Goal: Information Seeking & Learning: Learn about a topic

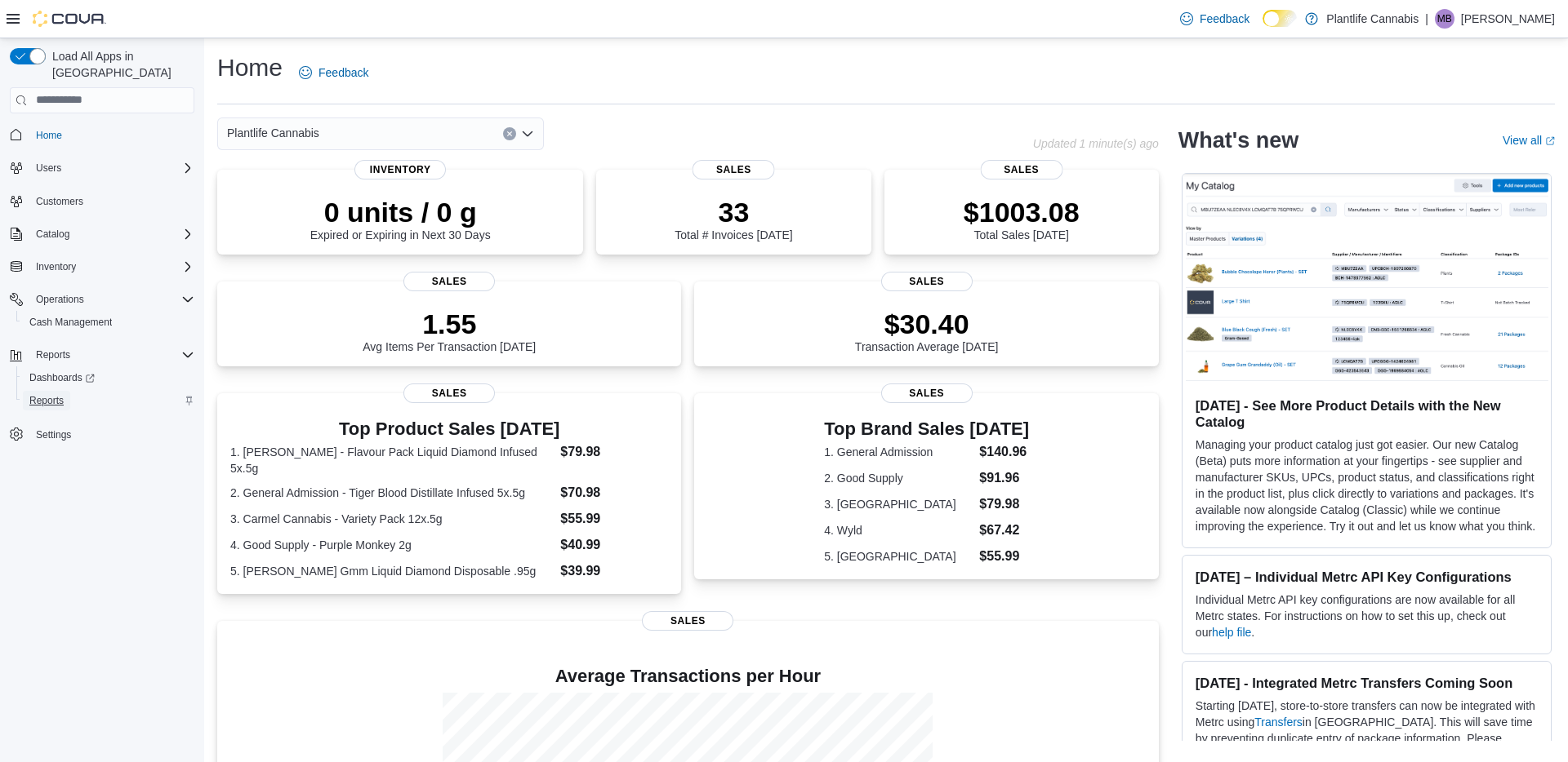
click at [54, 394] on span "Reports" at bounding box center [46, 401] width 35 height 13
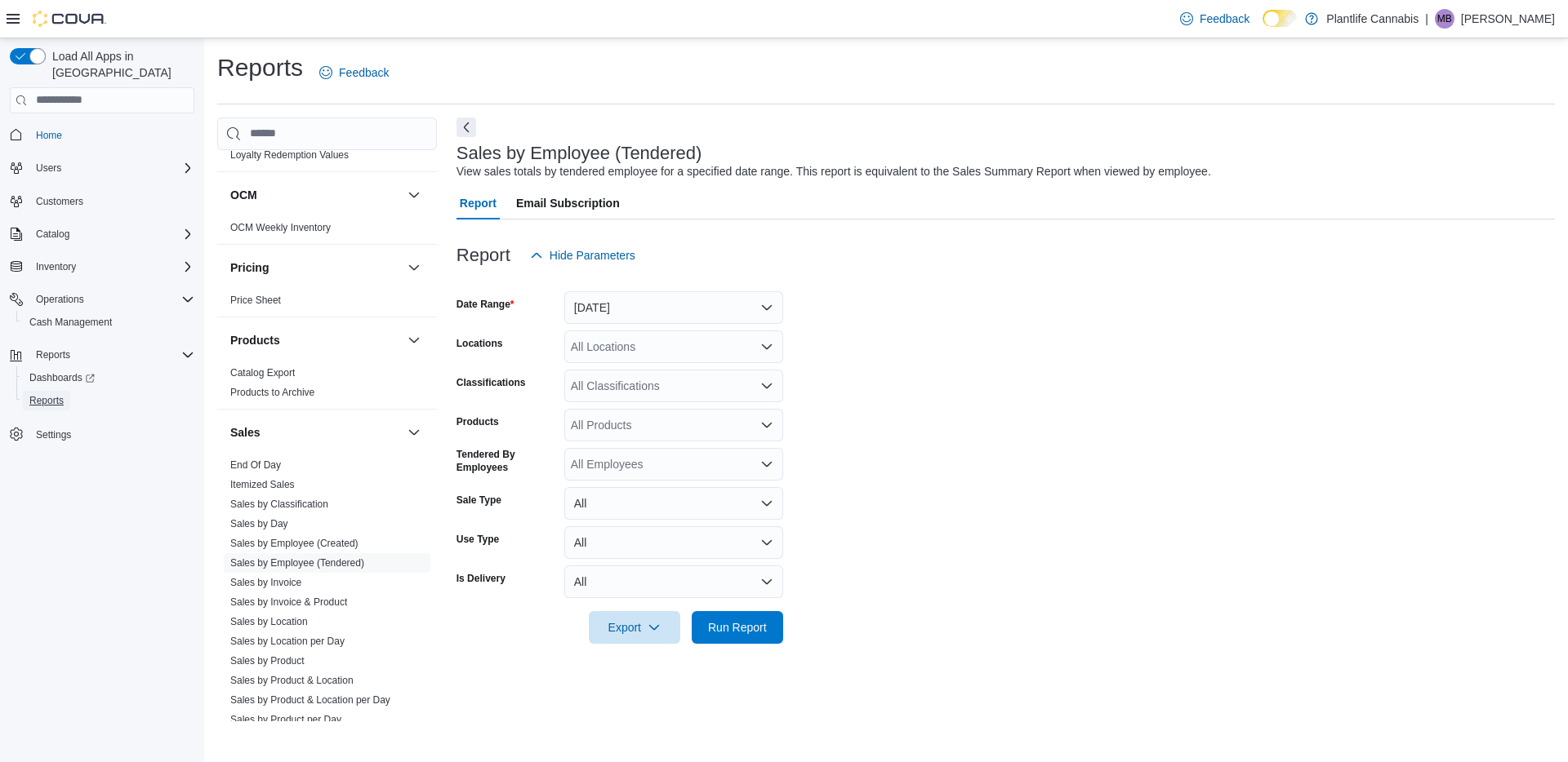
scroll to position [695, 0]
drag, startPoint x: 266, startPoint y: 462, endPoint x: 275, endPoint y: 462, distance: 9.0
click at [266, 462] on link "End Of Day" at bounding box center [255, 464] width 51 height 12
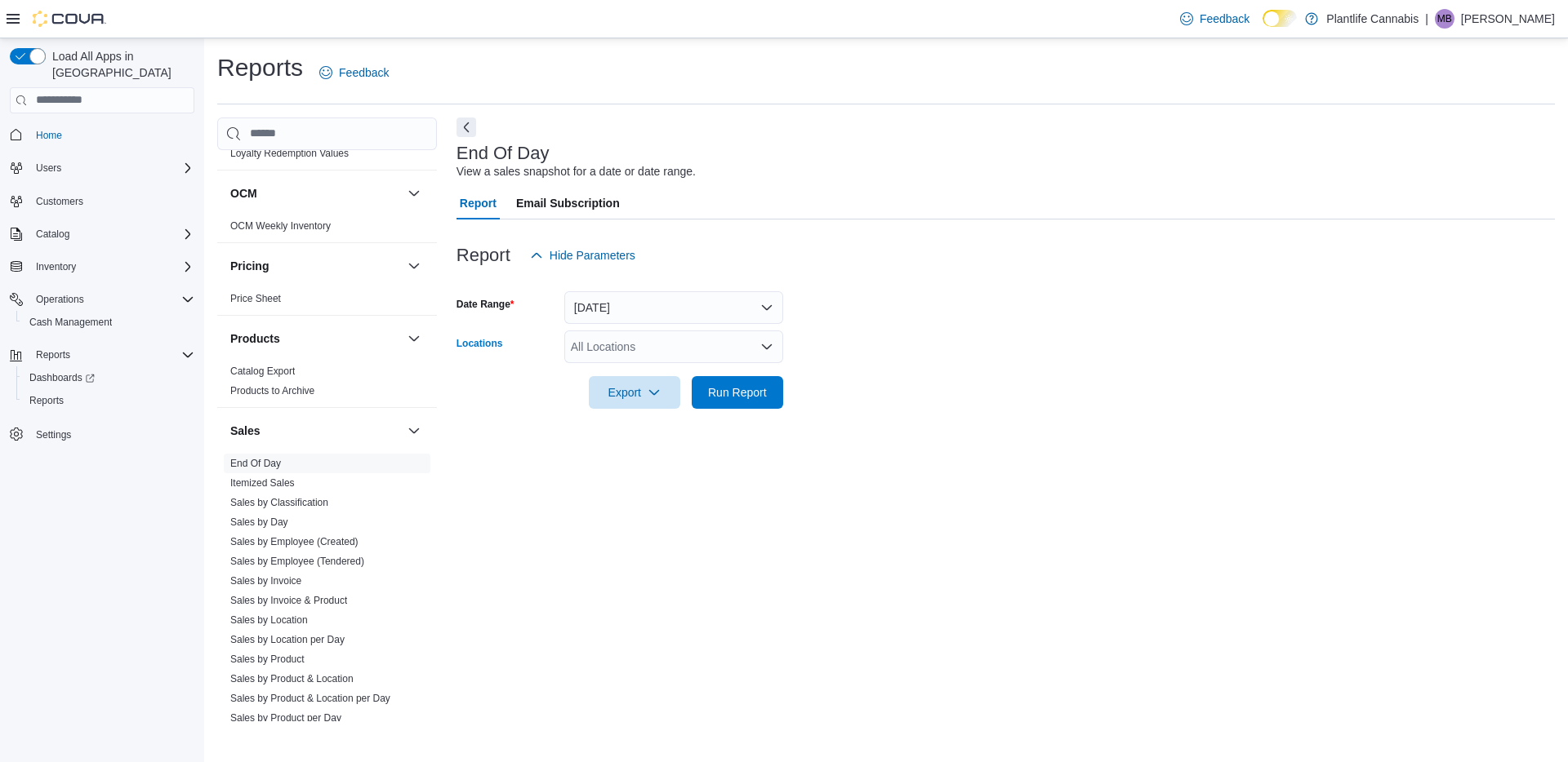
click at [649, 347] on div "All Locations" at bounding box center [673, 346] width 219 height 33
type input "***"
click at [696, 374] on span "[GEOGRAPHIC_DATA]" at bounding box center [667, 375] width 119 height 16
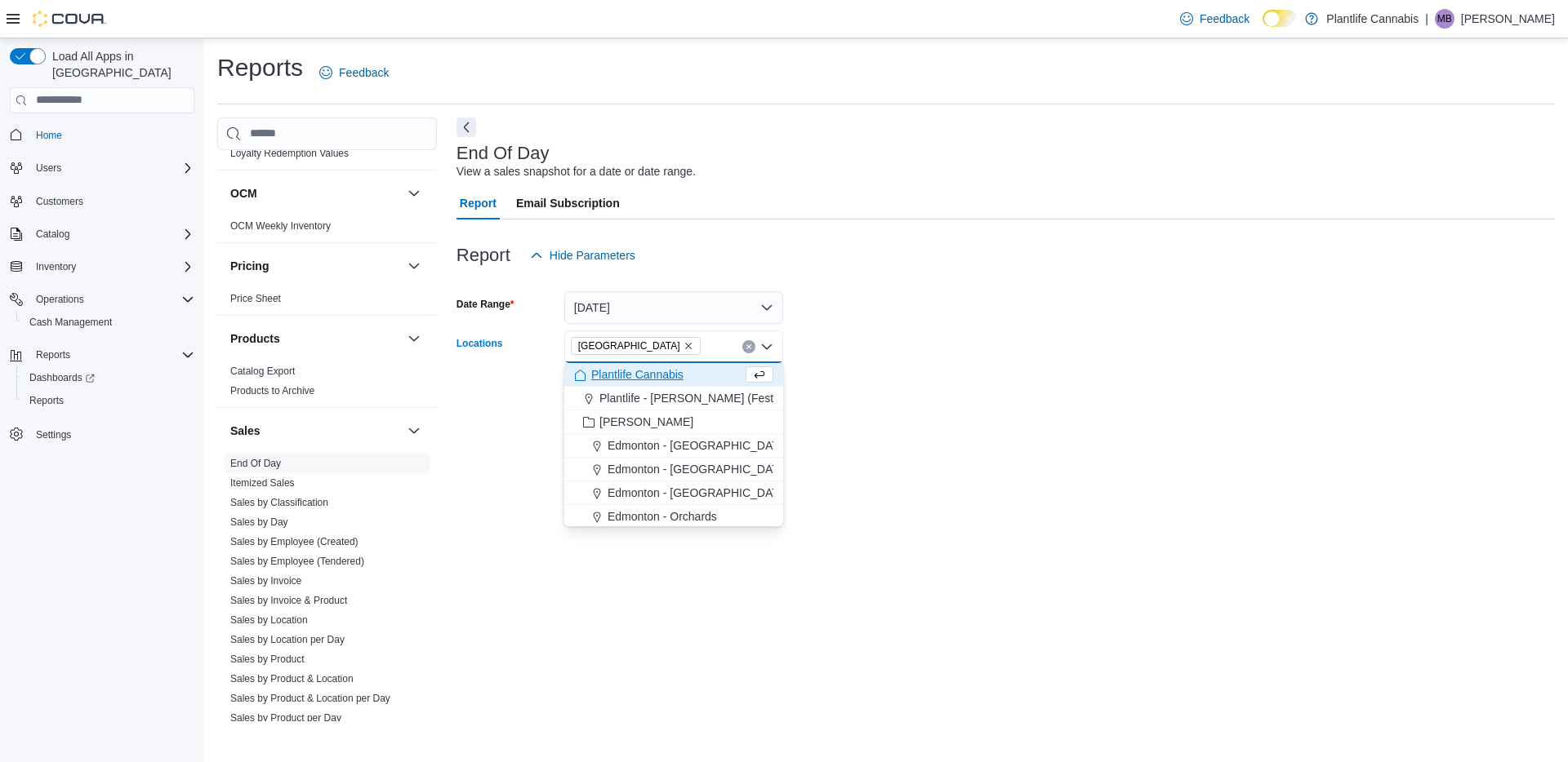
click at [864, 393] on form "Date Range [DATE] Locations [GEOGRAPHIC_DATA] - [GEOGRAPHIC_DATA] Combo box. Se…" at bounding box center [1006, 340] width 1098 height 137
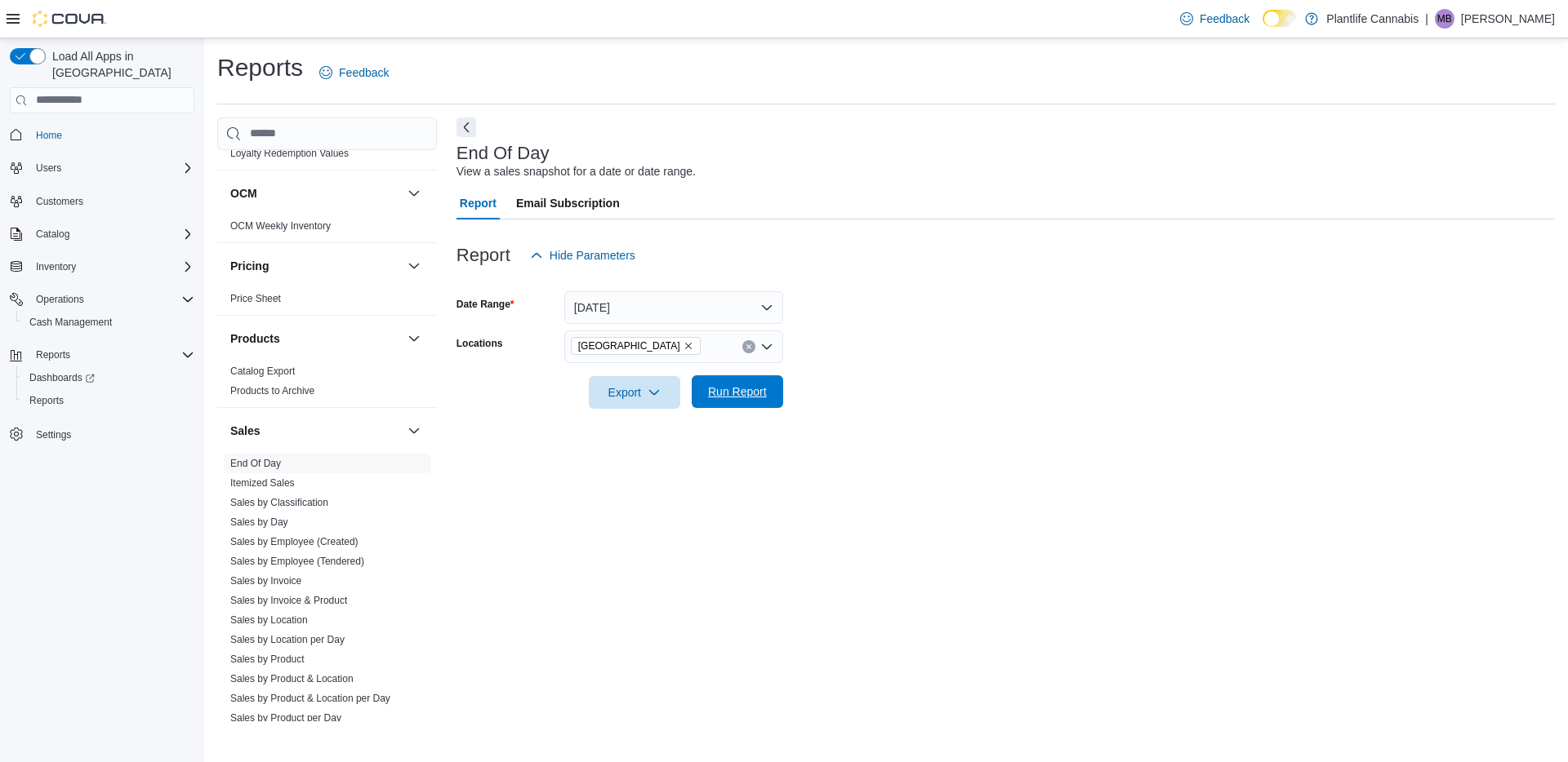
click at [743, 388] on span "Run Report" at bounding box center [737, 392] width 59 height 16
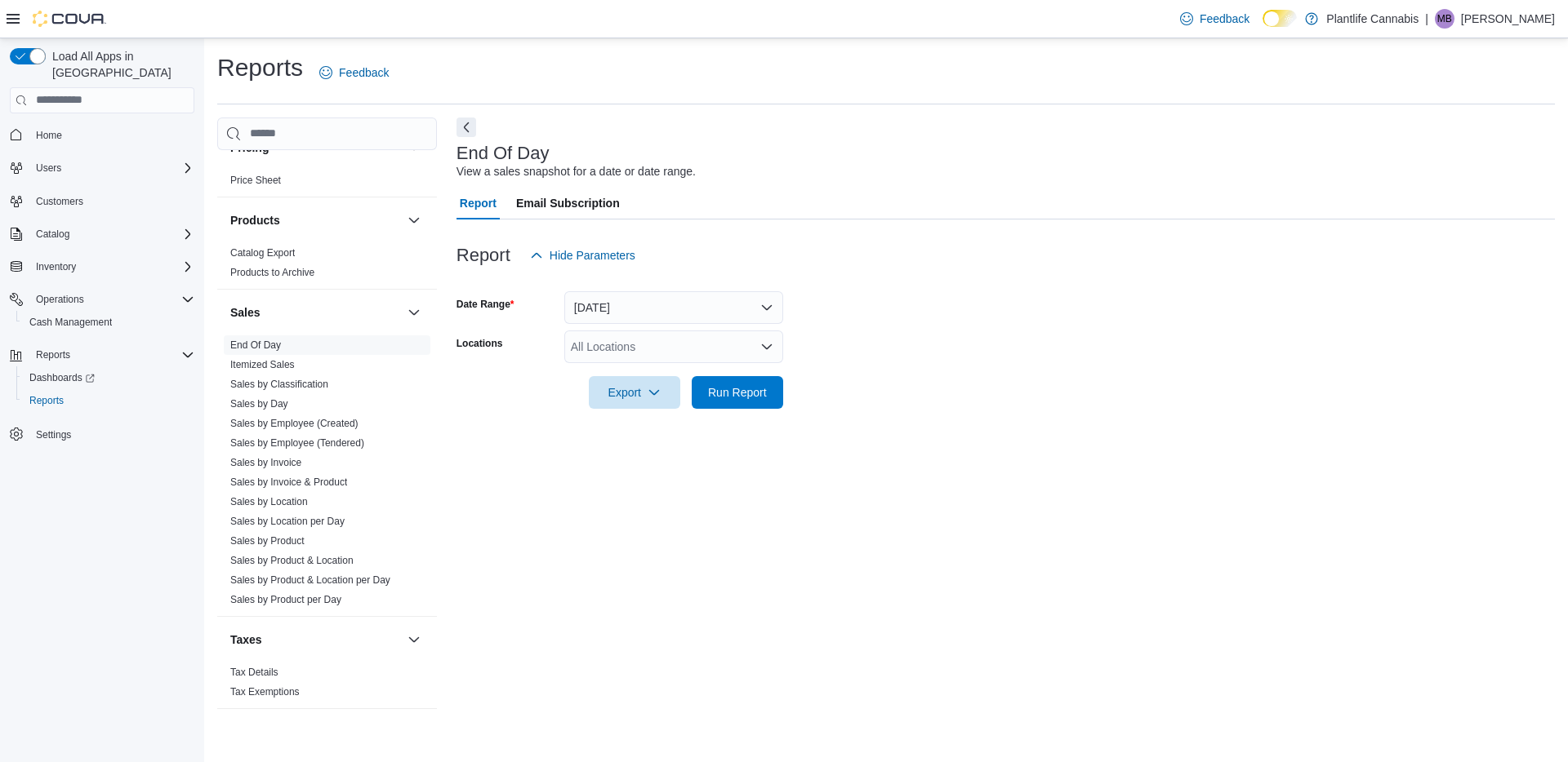
scroll to position [817, 0]
click at [322, 440] on link "Sales by Employee (Tendered)" at bounding box center [297, 440] width 134 height 12
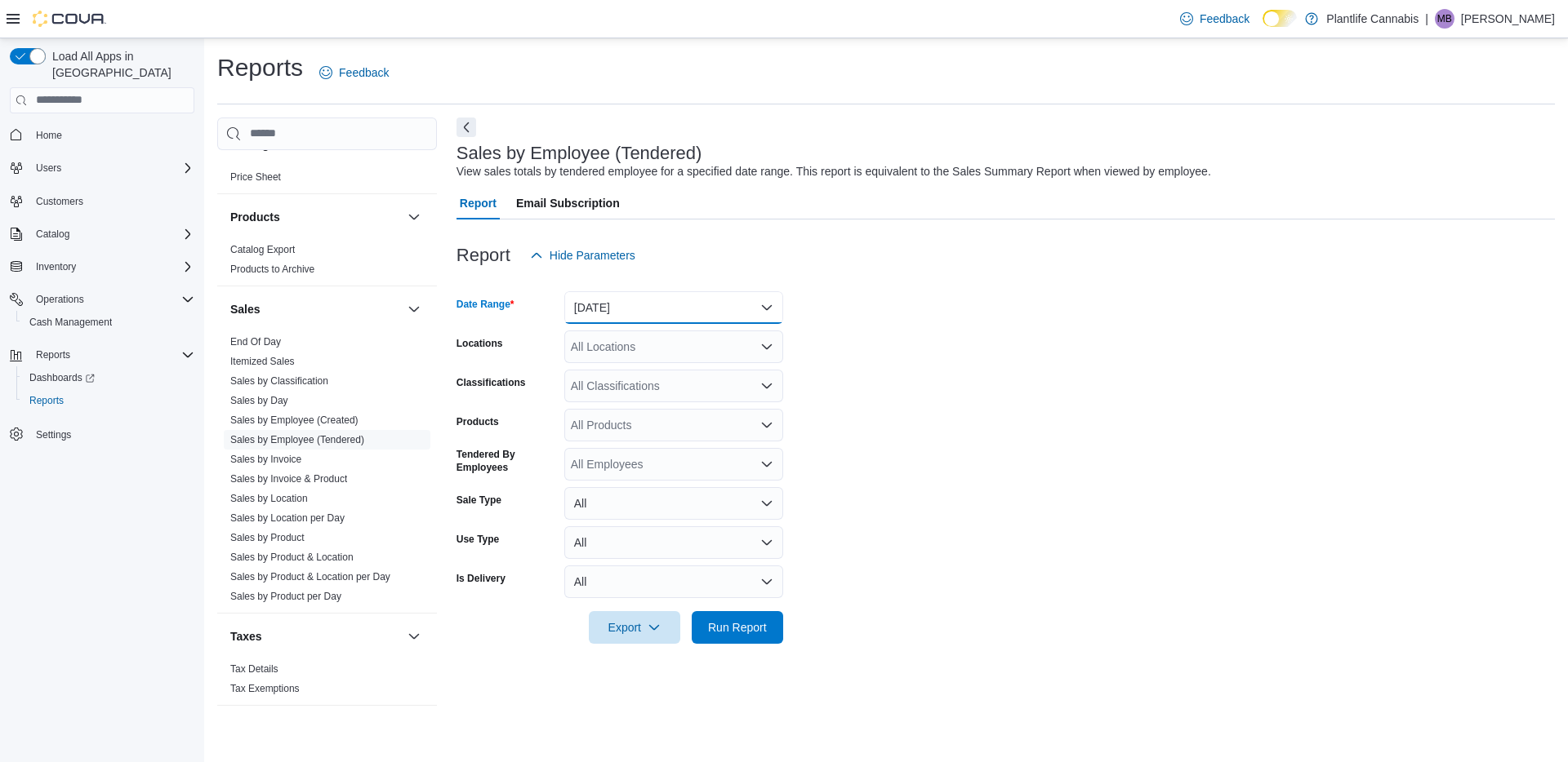
click at [661, 300] on button "[DATE]" at bounding box center [673, 307] width 219 height 33
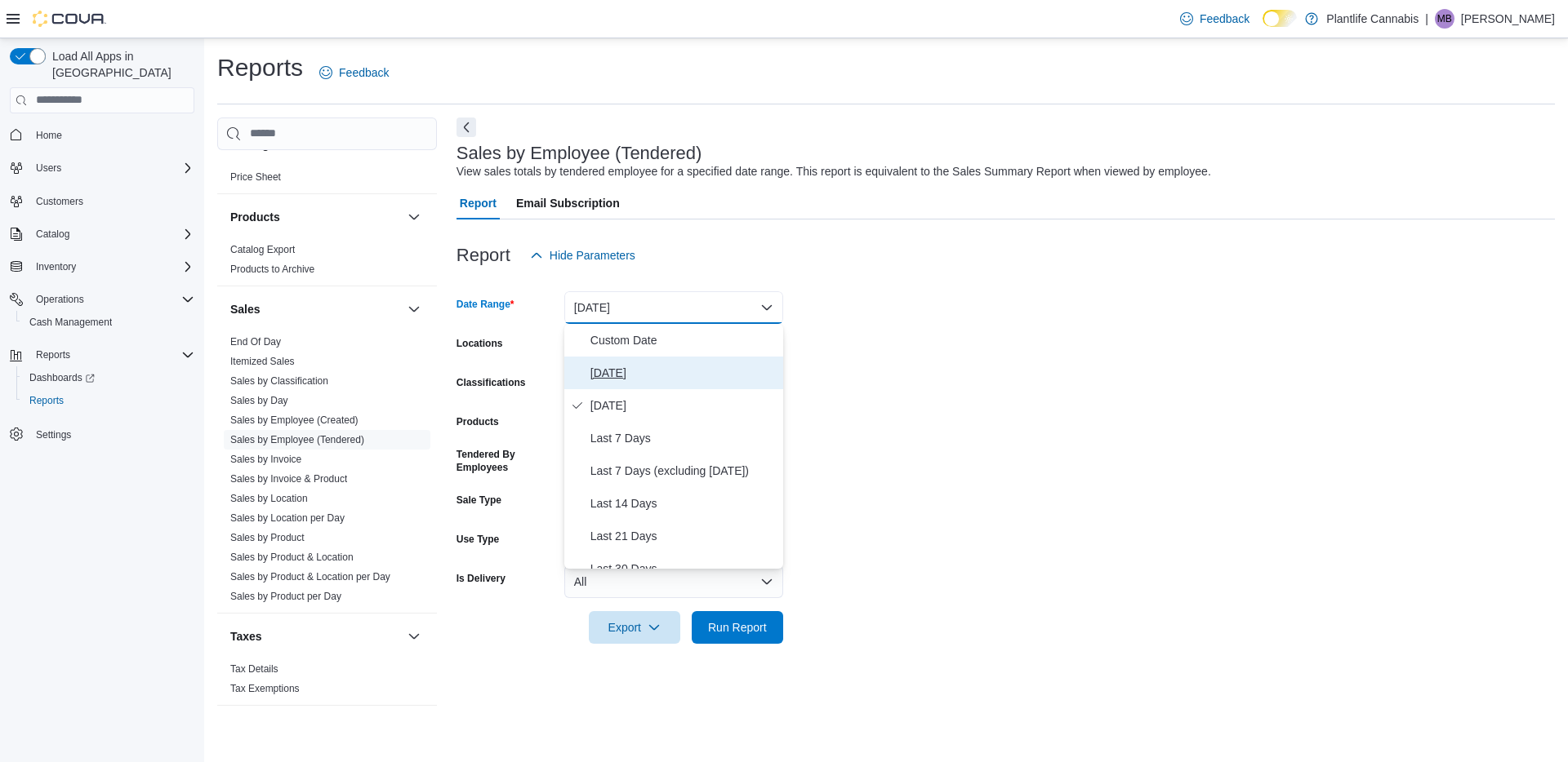
click at [612, 369] on span "[DATE]" at bounding box center [683, 373] width 187 height 20
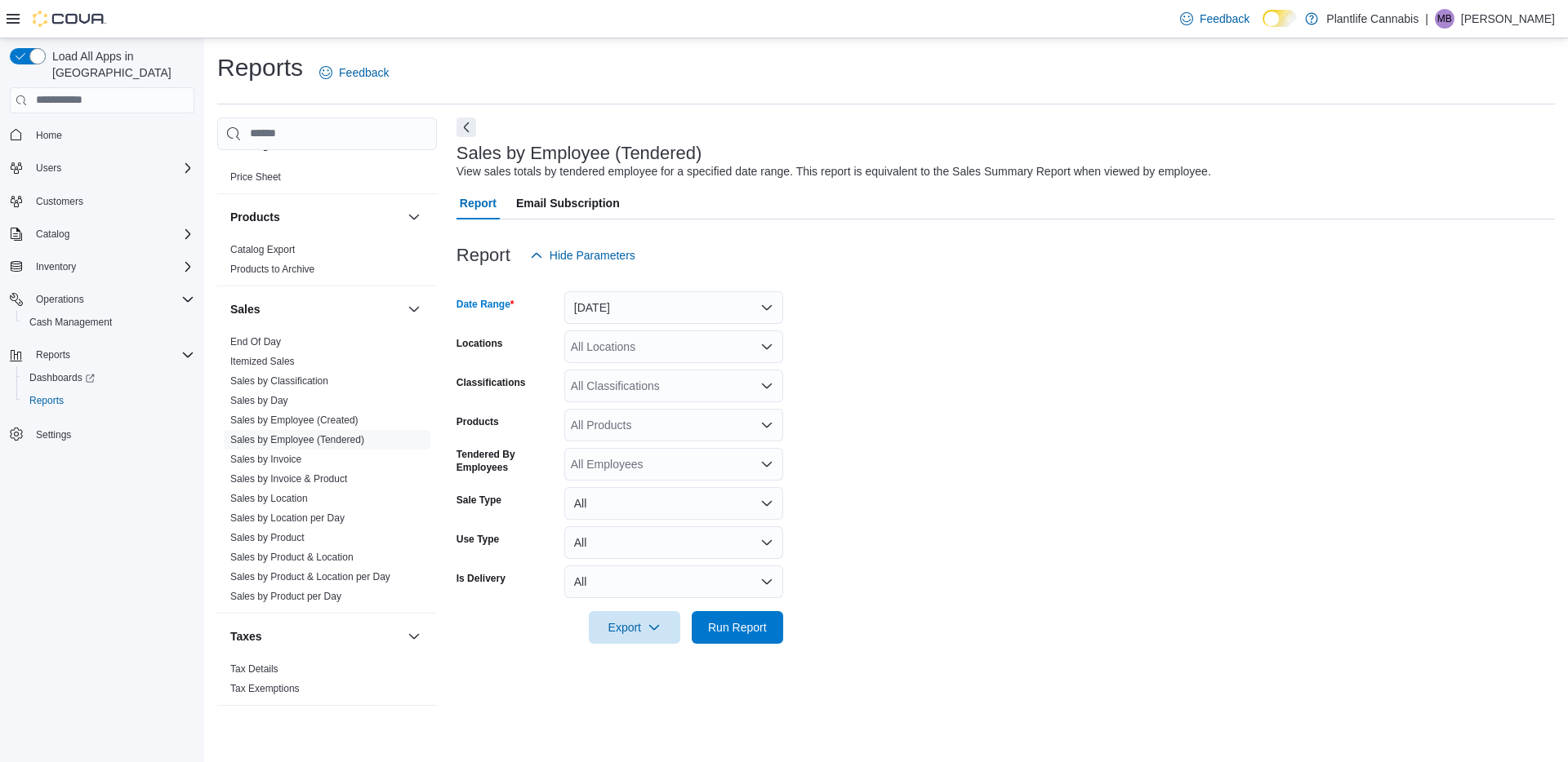
click at [660, 349] on div "All Locations" at bounding box center [673, 346] width 219 height 33
type input "***"
click at [681, 374] on span "[GEOGRAPHIC_DATA]" at bounding box center [667, 375] width 119 height 16
drag, startPoint x: 871, startPoint y: 401, endPoint x: 735, endPoint y: 398, distance: 136.0
click at [865, 401] on form "Date Range Today Locations Calgary - University District Classifications All Cl…" at bounding box center [1006, 457] width 1098 height 372
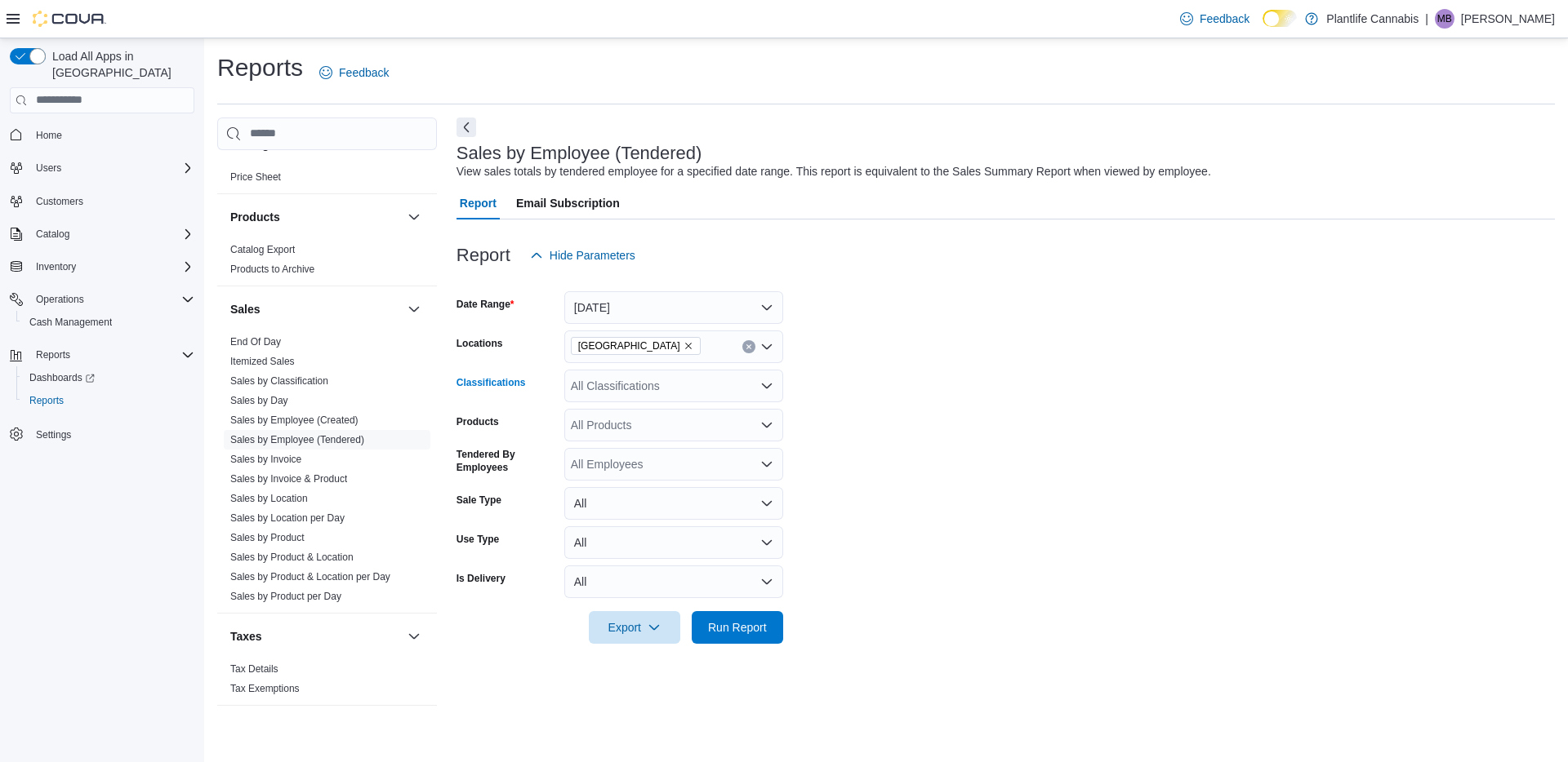
click at [699, 394] on div "All Classifications" at bounding box center [673, 385] width 219 height 33
type input "***"
click at [697, 409] on div "Accessory Group" at bounding box center [673, 414] width 199 height 16
type input "***"
click at [675, 416] on div "Online" at bounding box center [657, 414] width 168 height 16
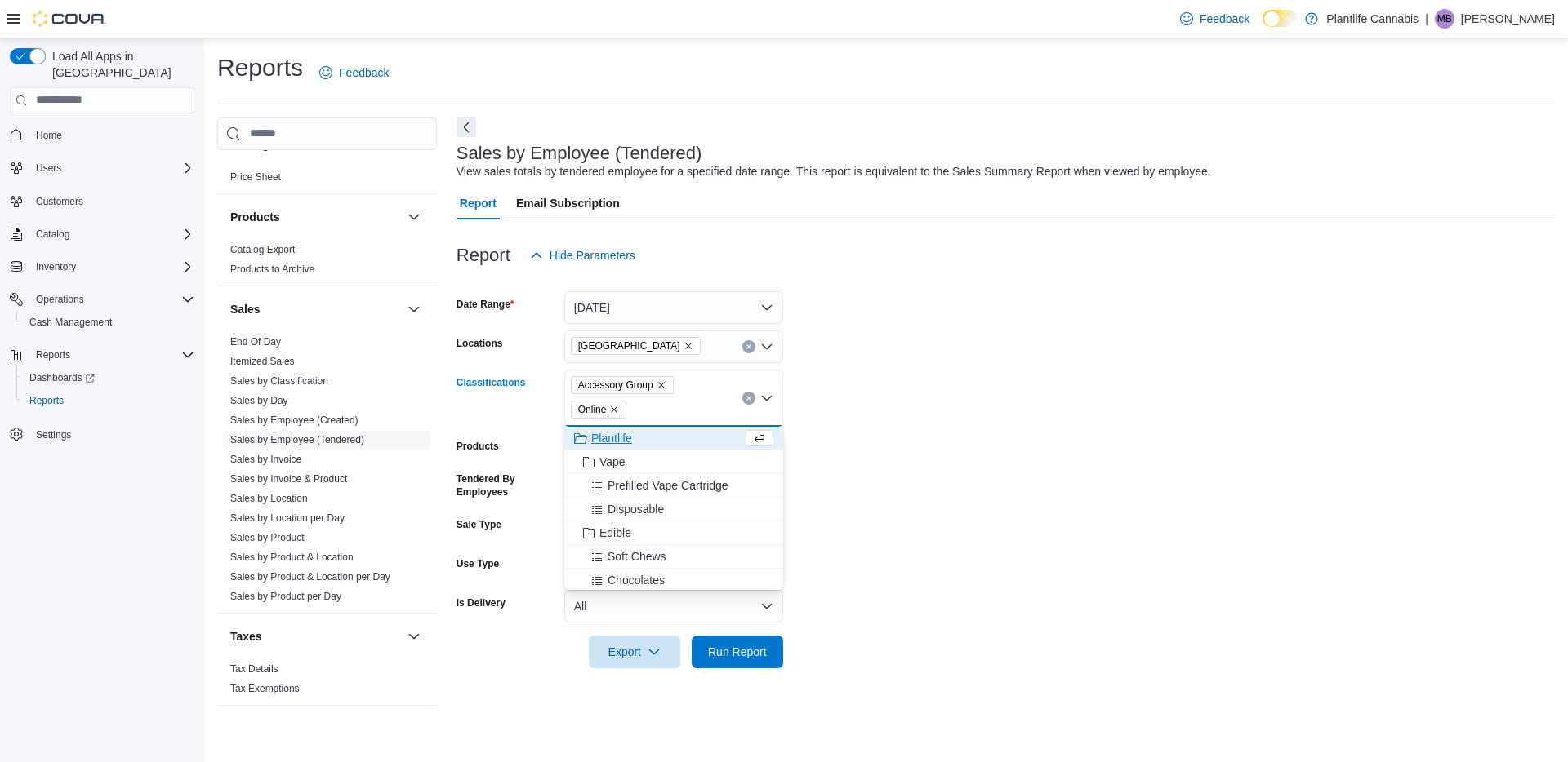
click at [952, 419] on form "Date Range Today Locations Calgary - University District Classifications Access…" at bounding box center [1006, 470] width 1098 height 397
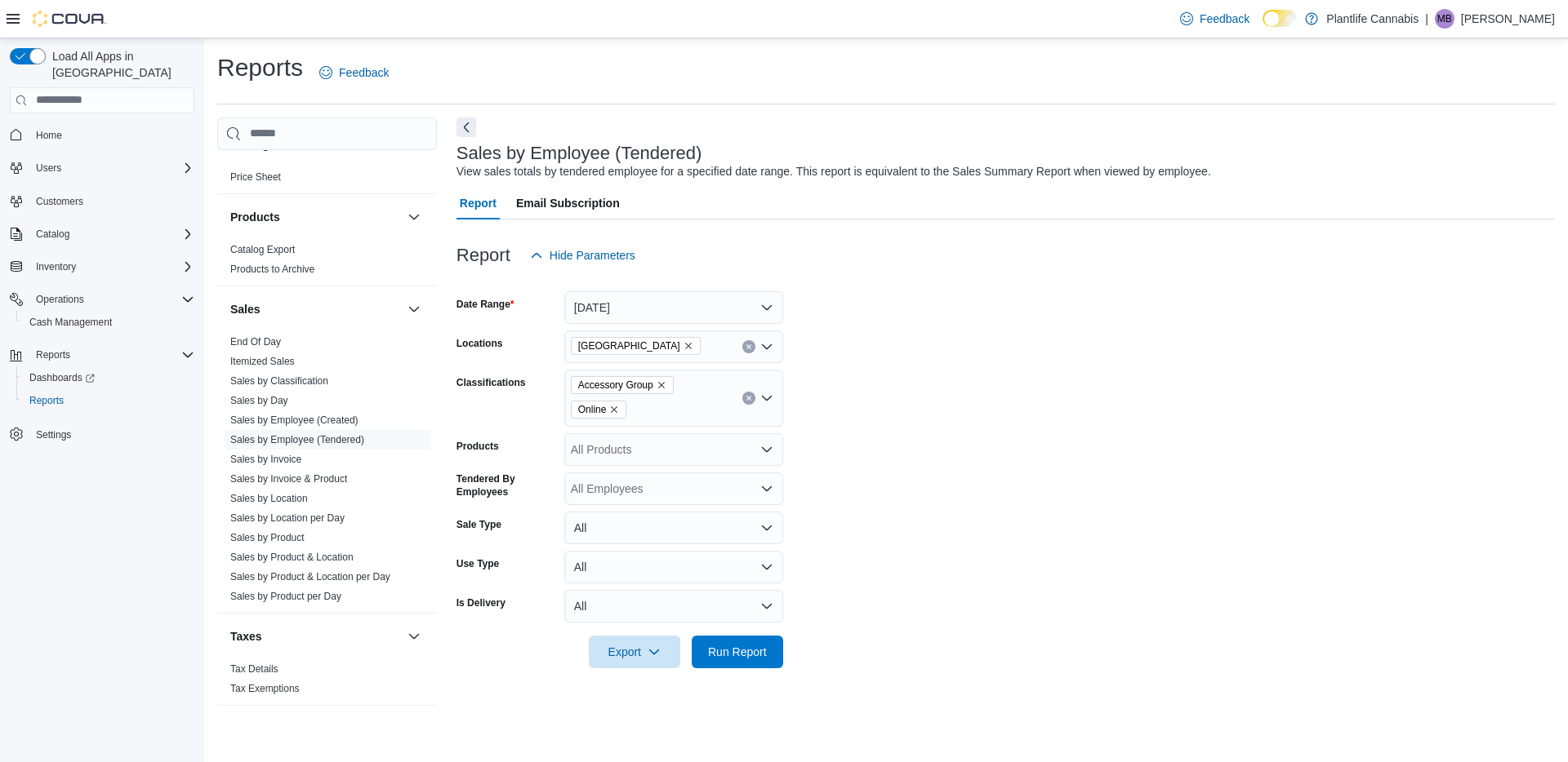
click at [1005, 498] on form "Date Range Today Locations Calgary - University District Classifications Access…" at bounding box center [1006, 470] width 1098 height 397
click at [736, 654] on span "Run Report" at bounding box center [737, 651] width 59 height 16
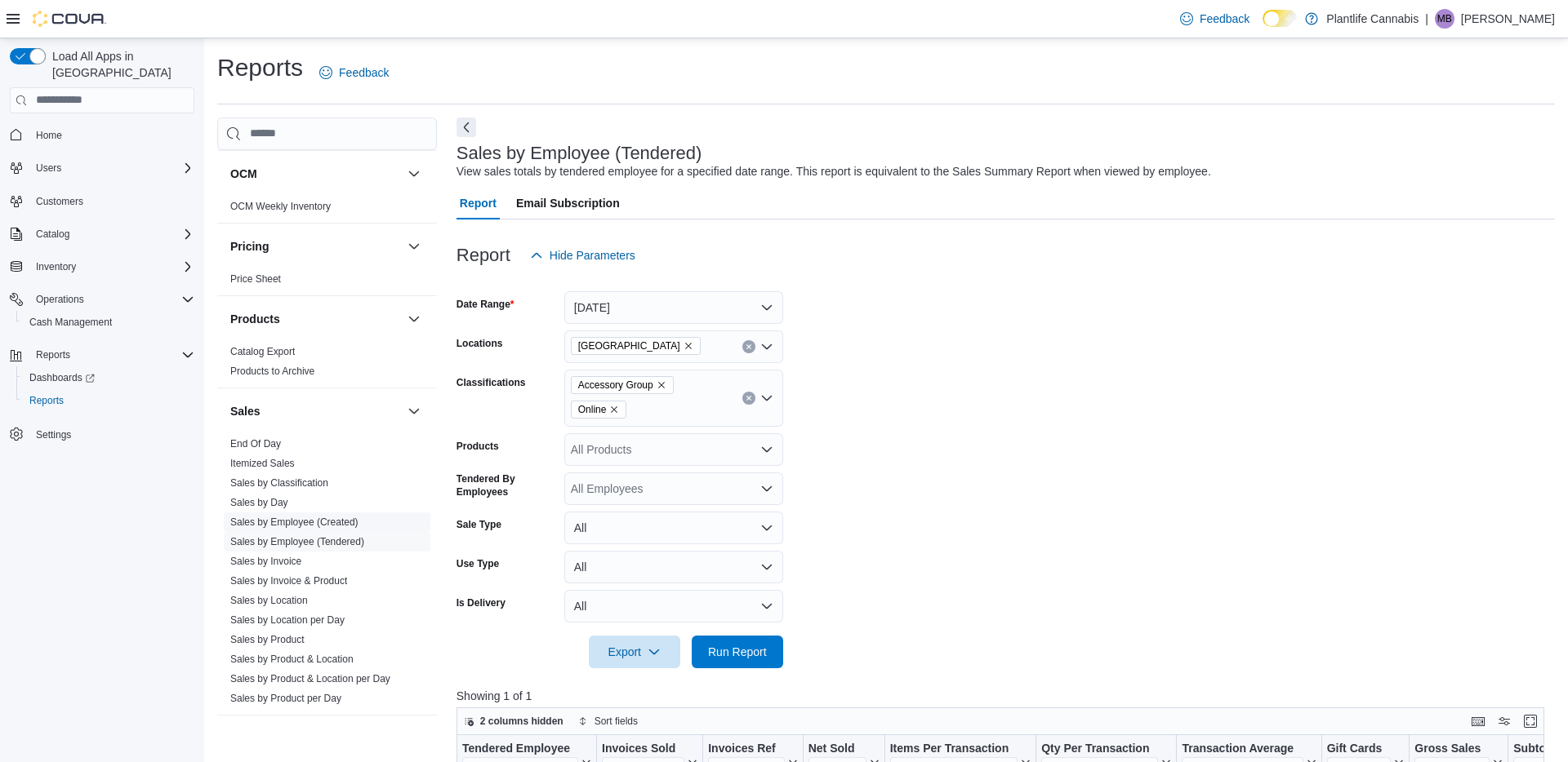
scroll to position [817, 0]
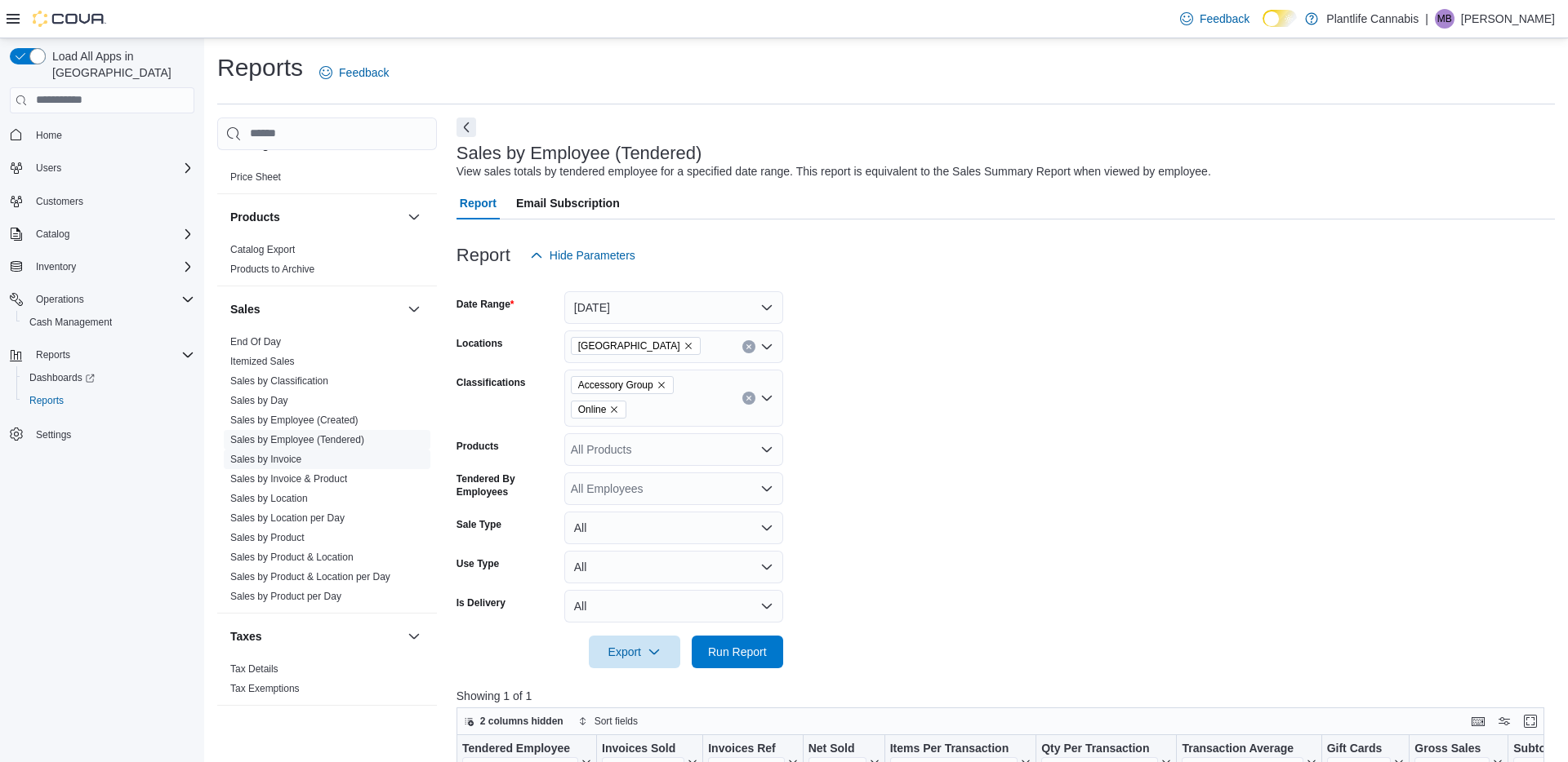
click at [290, 459] on link "Sales by Invoice" at bounding box center [266, 459] width 71 height 12
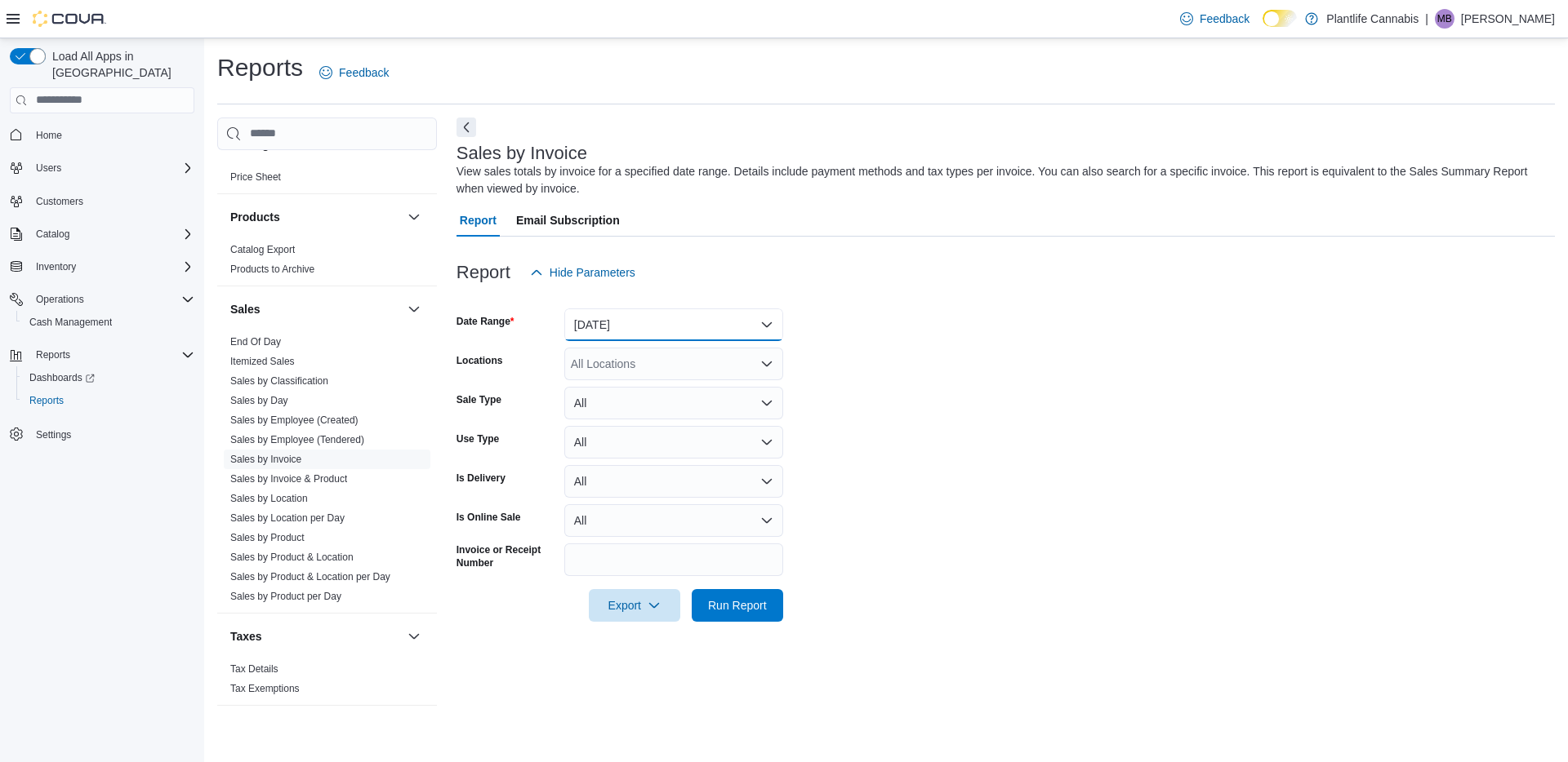
click at [679, 316] on button "[DATE]" at bounding box center [673, 324] width 219 height 33
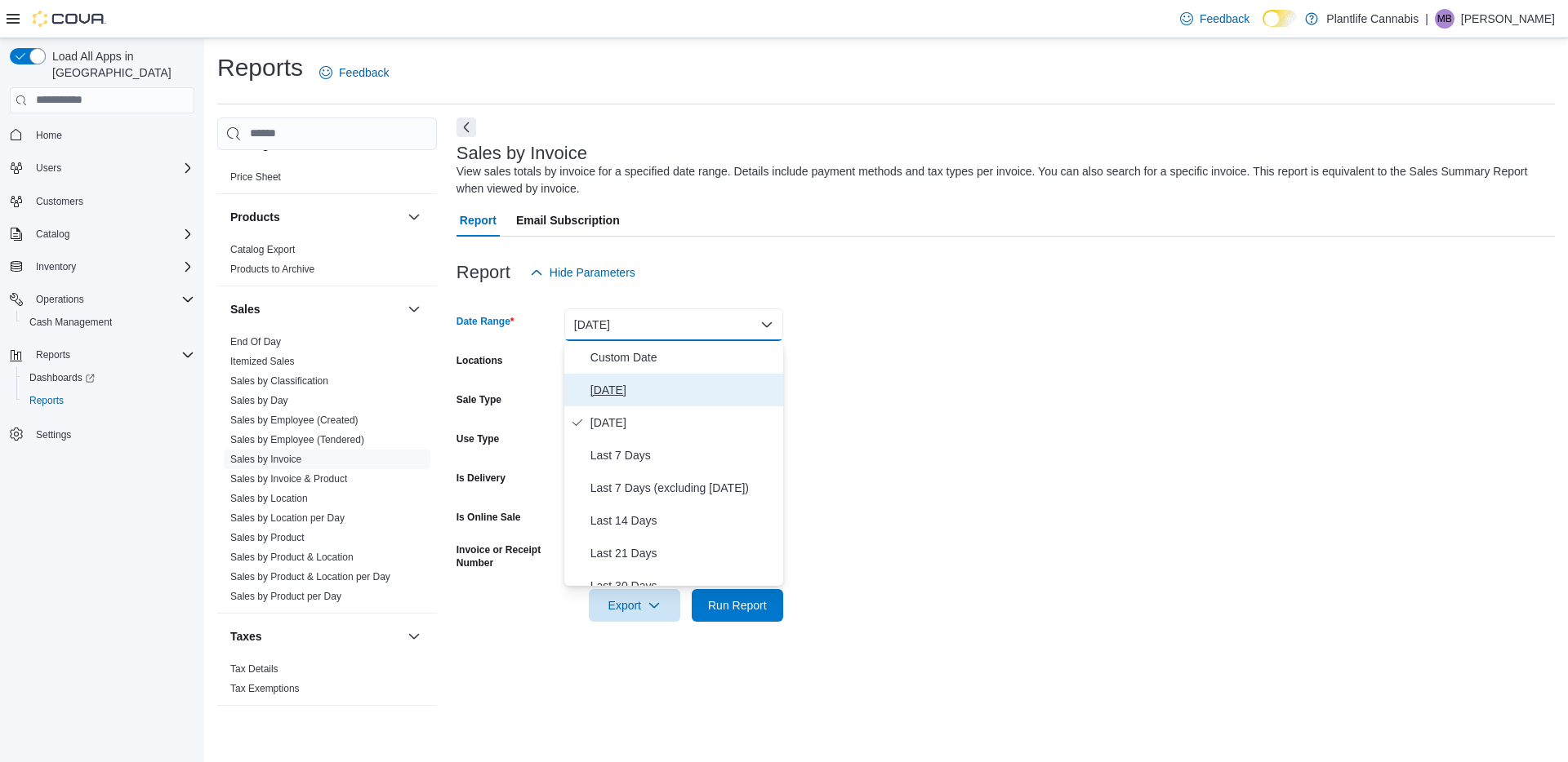
click at [621, 382] on span "[DATE]" at bounding box center [683, 390] width 187 height 20
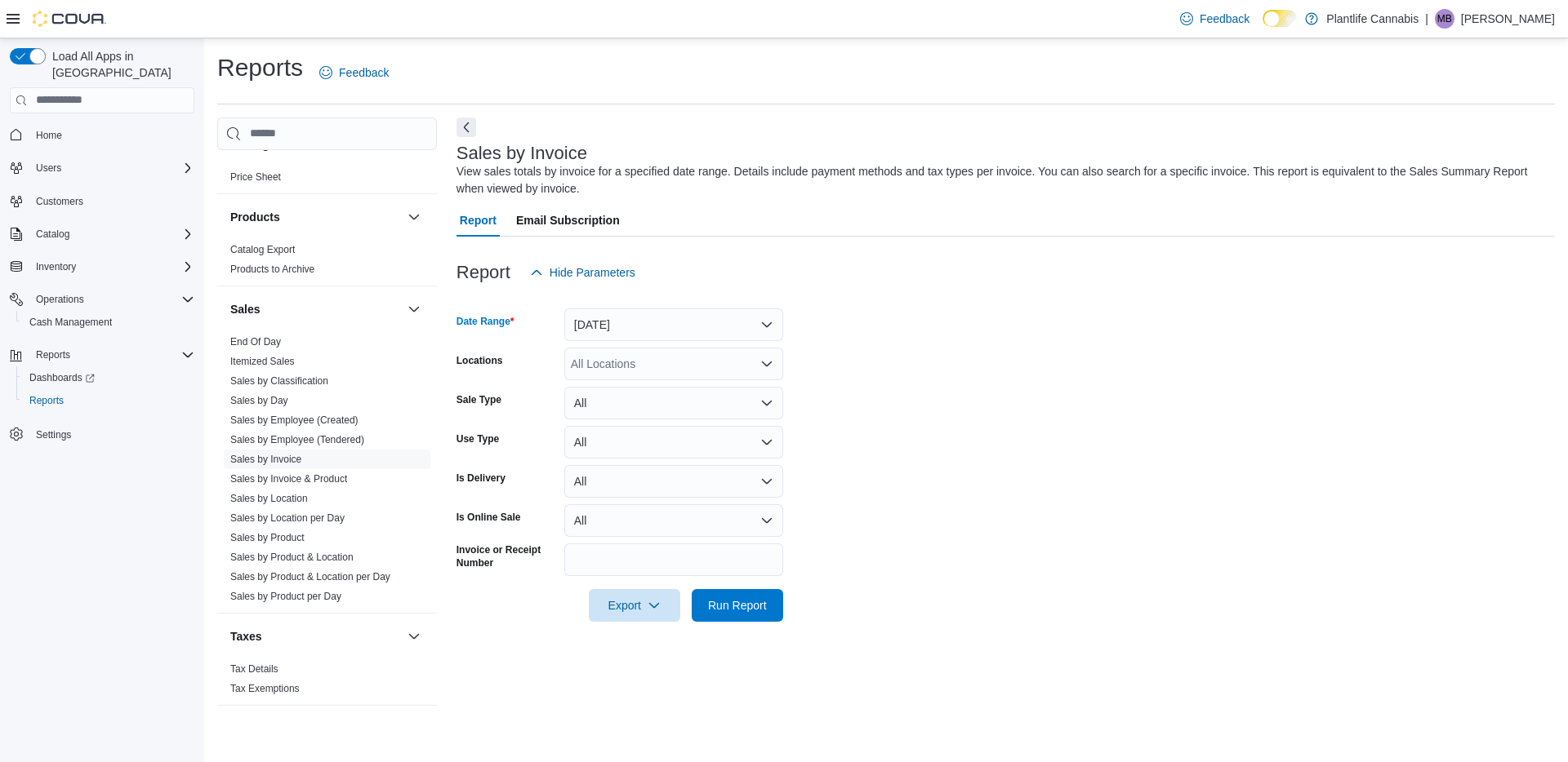
click at [652, 361] on div "All Locations" at bounding box center [673, 364] width 219 height 33
type input "***"
click at [677, 391] on span "[GEOGRAPHIC_DATA]" at bounding box center [667, 392] width 119 height 16
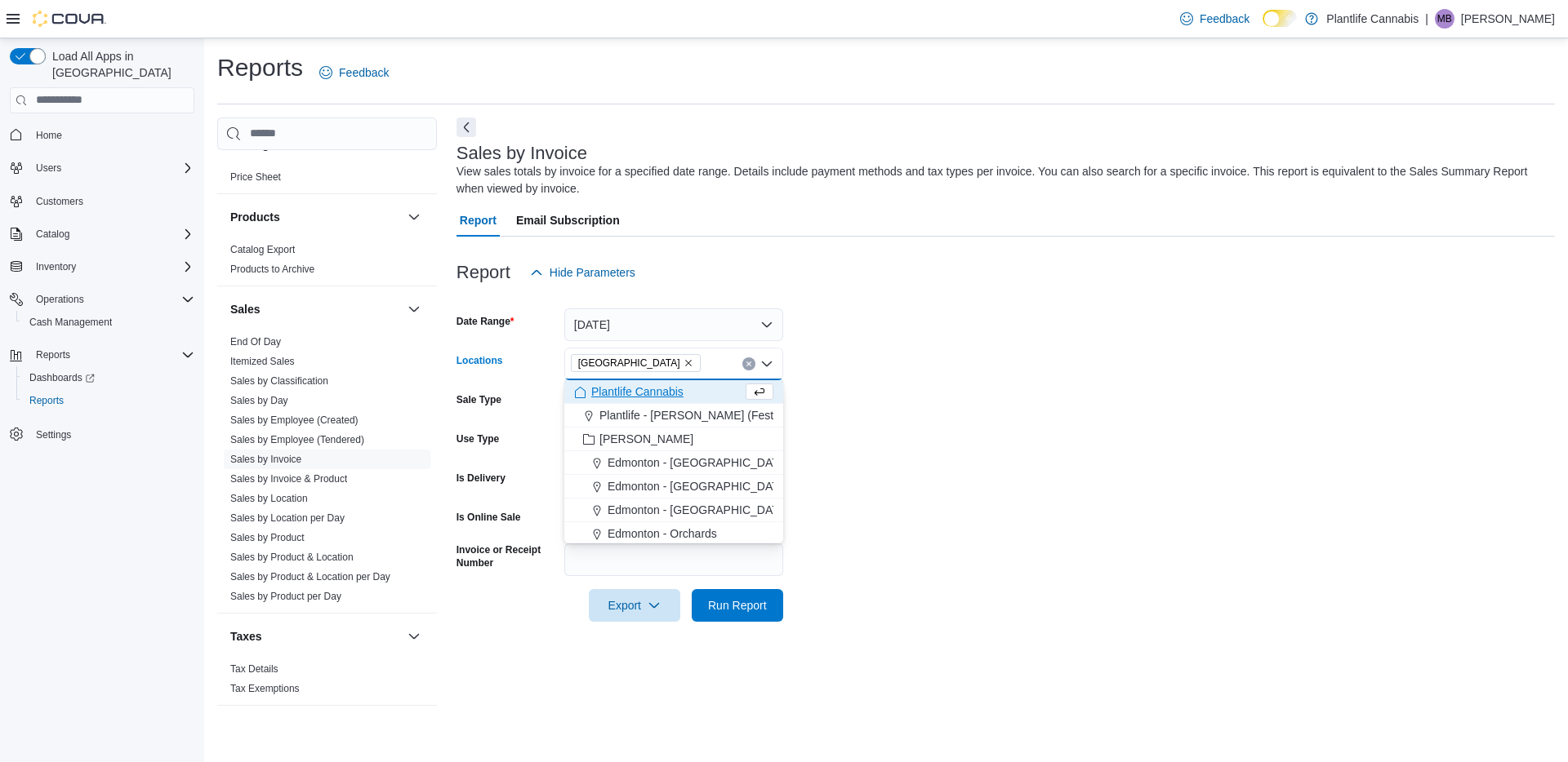
click at [992, 364] on form "Date Range Today Locations Calgary - University District Combo box. Selected. C…" at bounding box center [1006, 455] width 1098 height 333
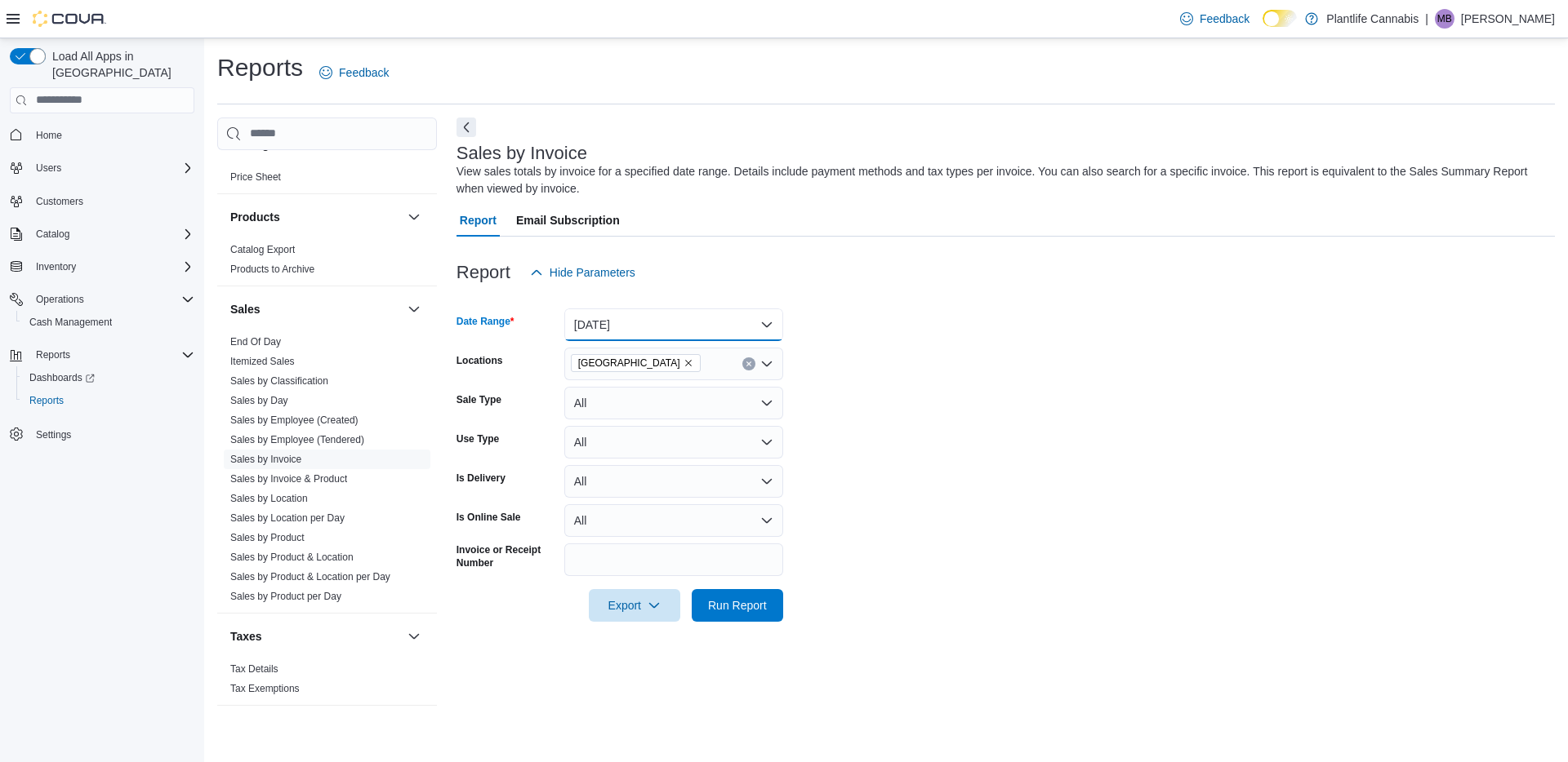
click at [661, 318] on button "[DATE]" at bounding box center [673, 324] width 219 height 33
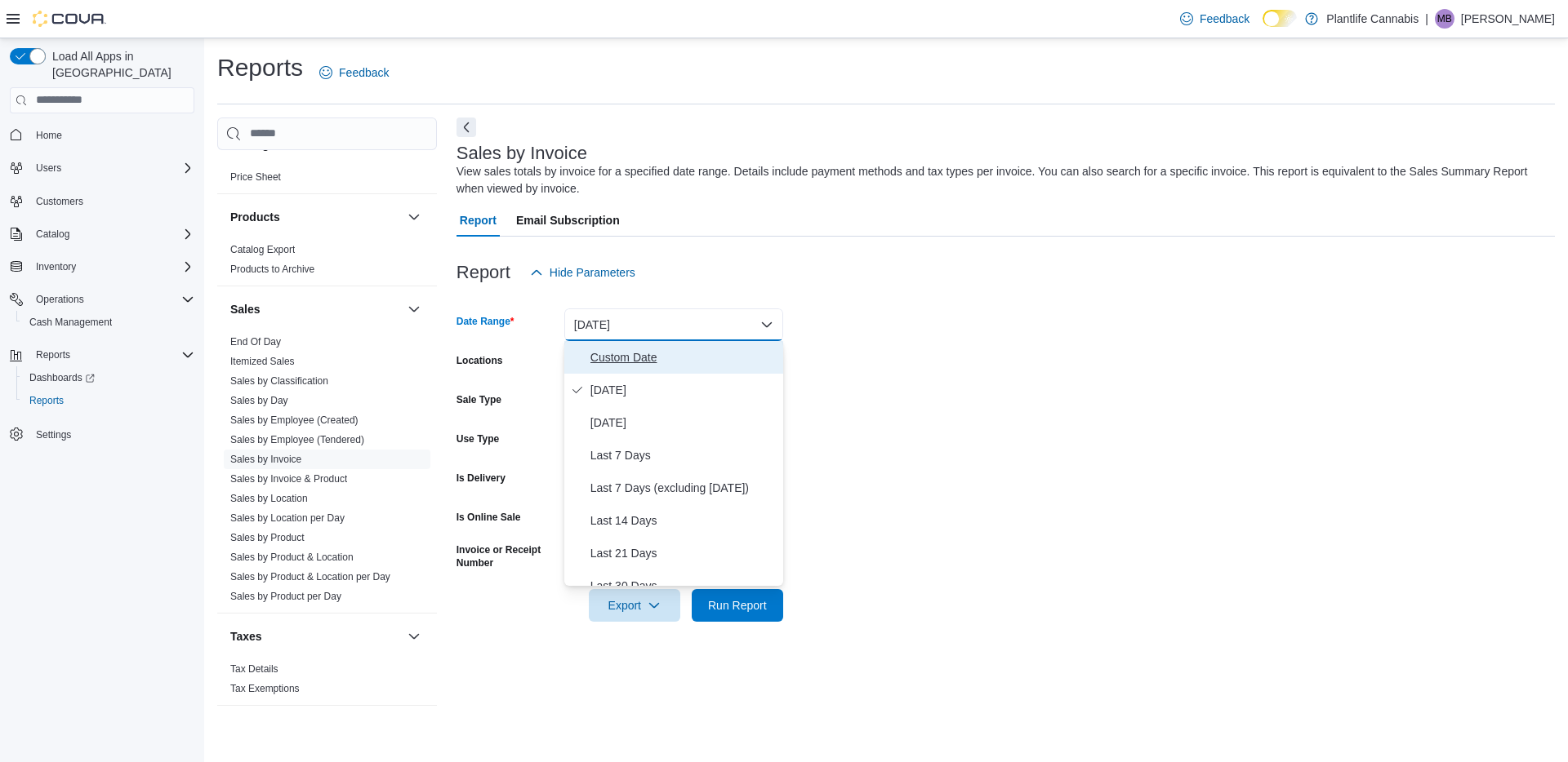
click at [634, 353] on span "Custom Date" at bounding box center [683, 358] width 187 height 20
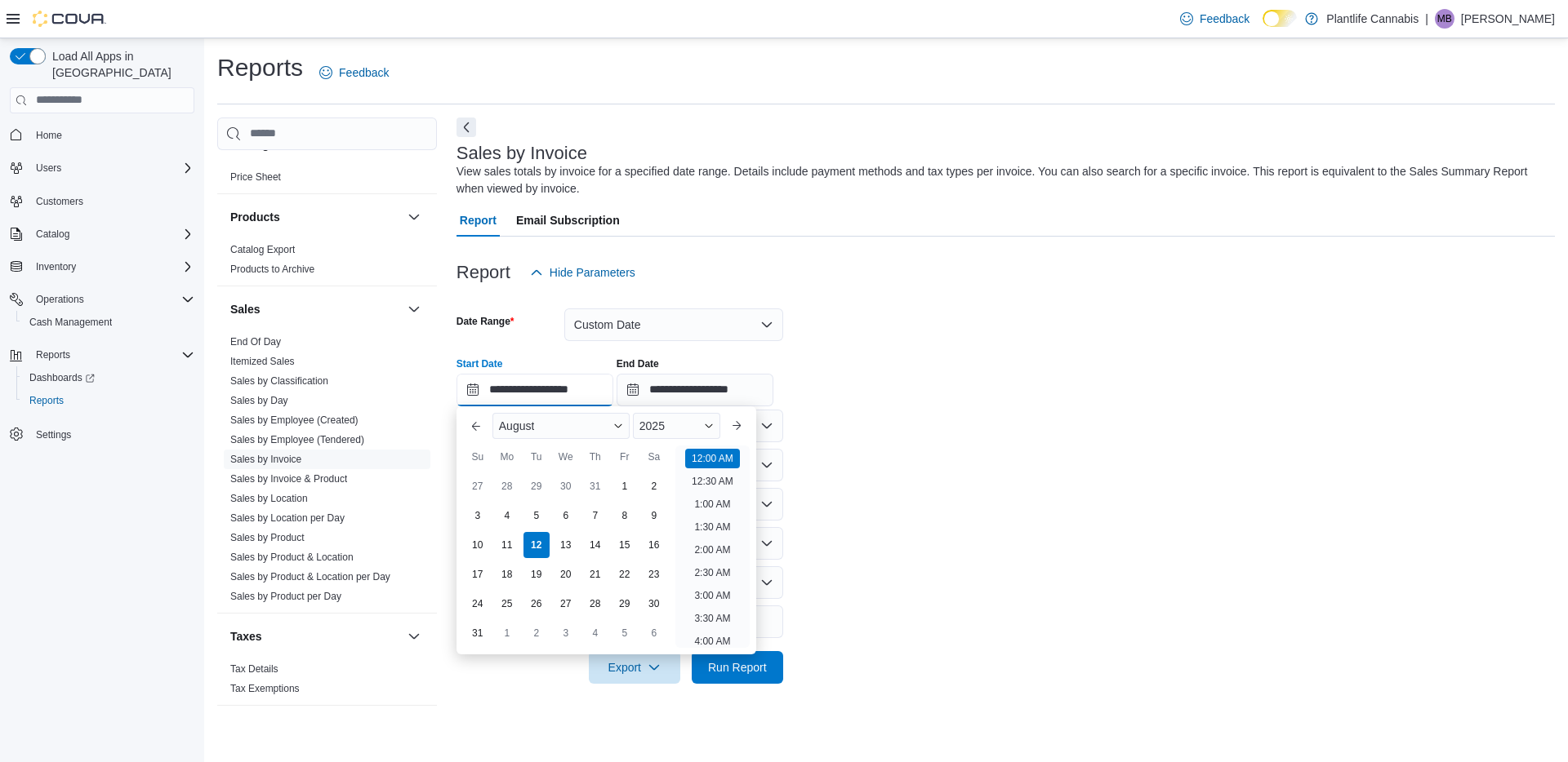
click at [565, 388] on input "**********" at bounding box center [535, 390] width 156 height 33
click at [712, 536] on li "5:00 PM" at bounding box center [712, 538] width 50 height 20
type input "**********"
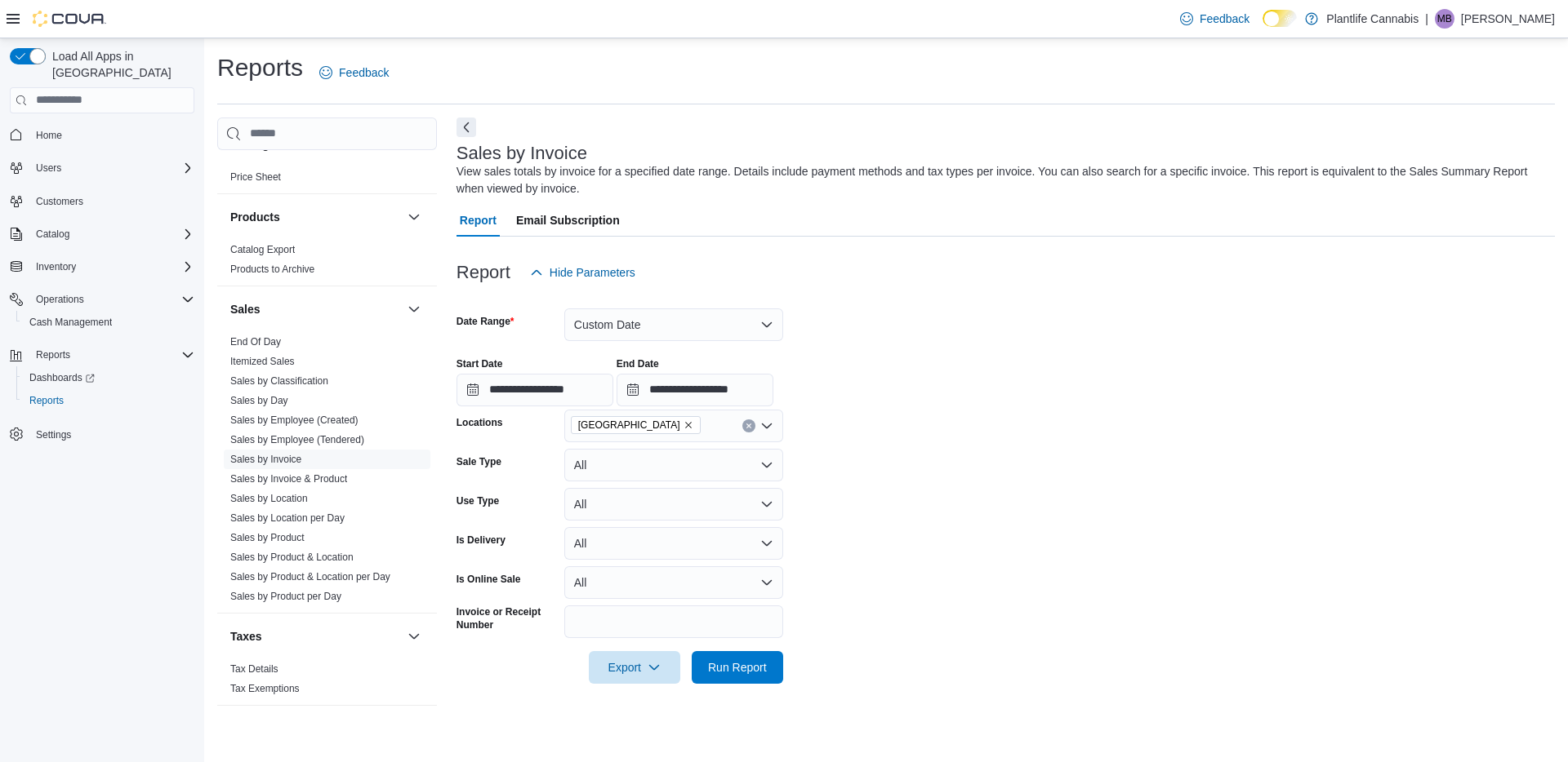
click at [913, 471] on form "**********" at bounding box center [1006, 486] width 1098 height 395
click at [729, 665] on span "Run Report" at bounding box center [737, 667] width 59 height 16
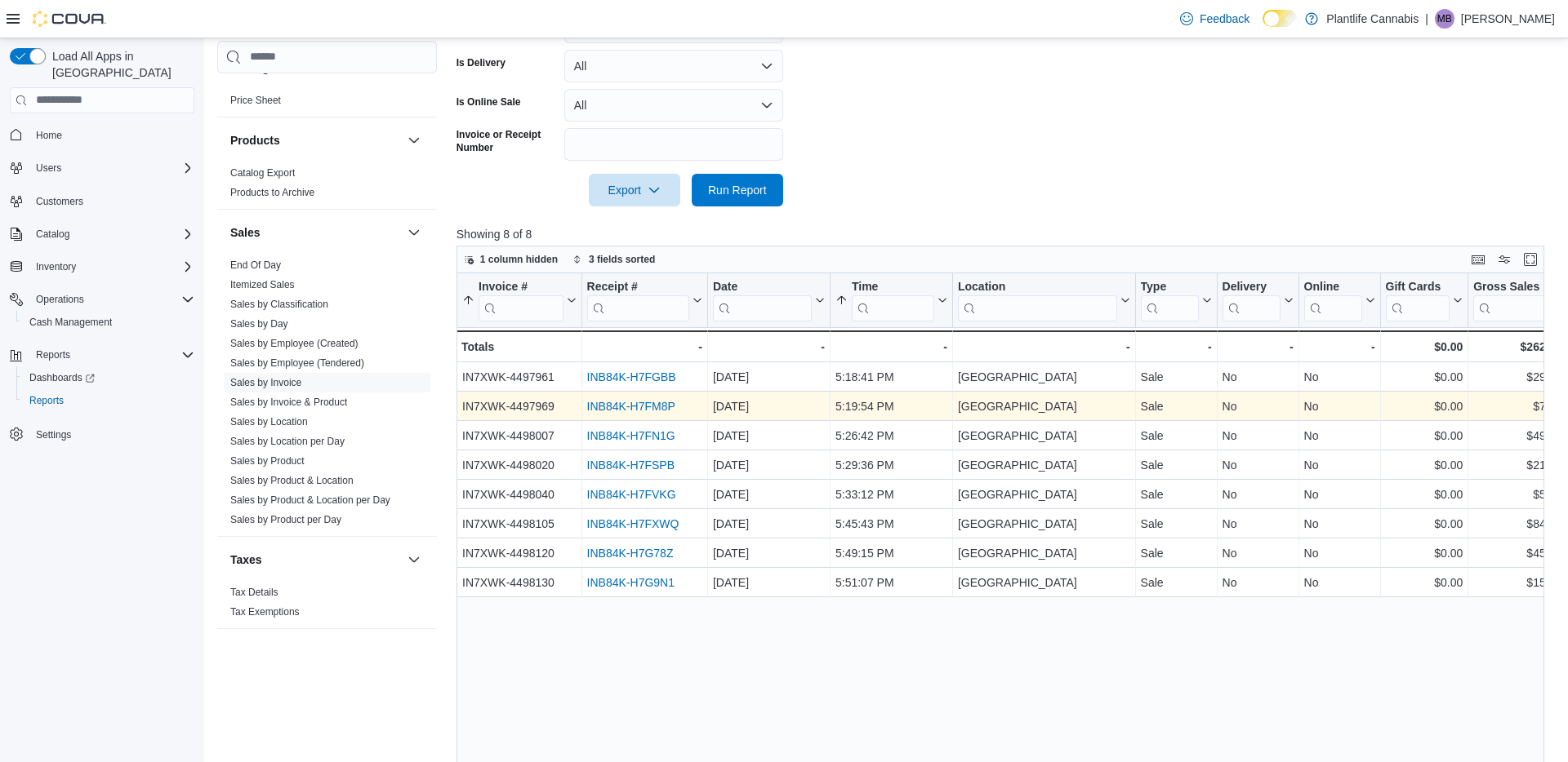
scroll to position [583, 0]
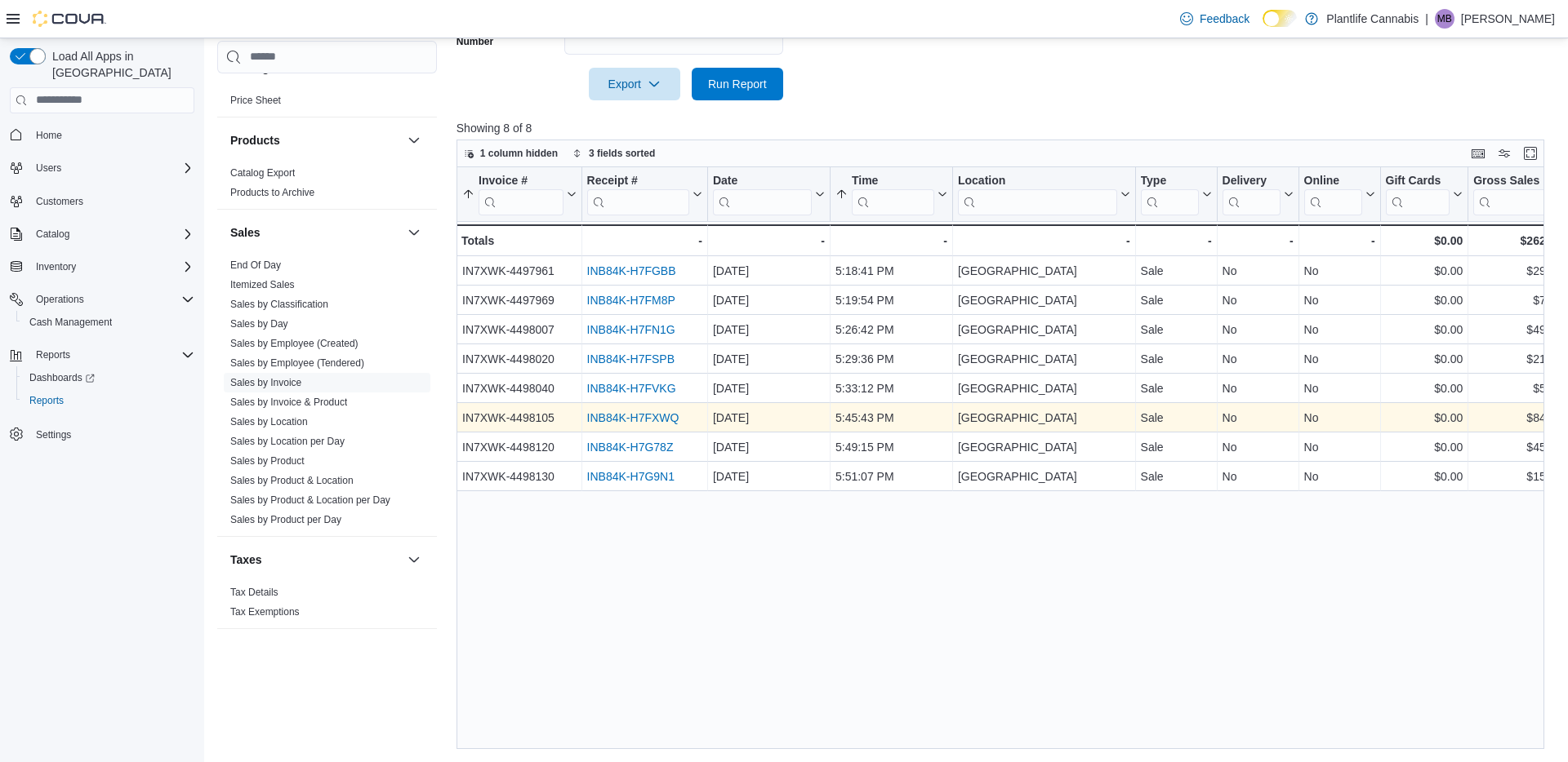
click at [627, 412] on link "INB84K-H7FXWQ" at bounding box center [633, 417] width 92 height 13
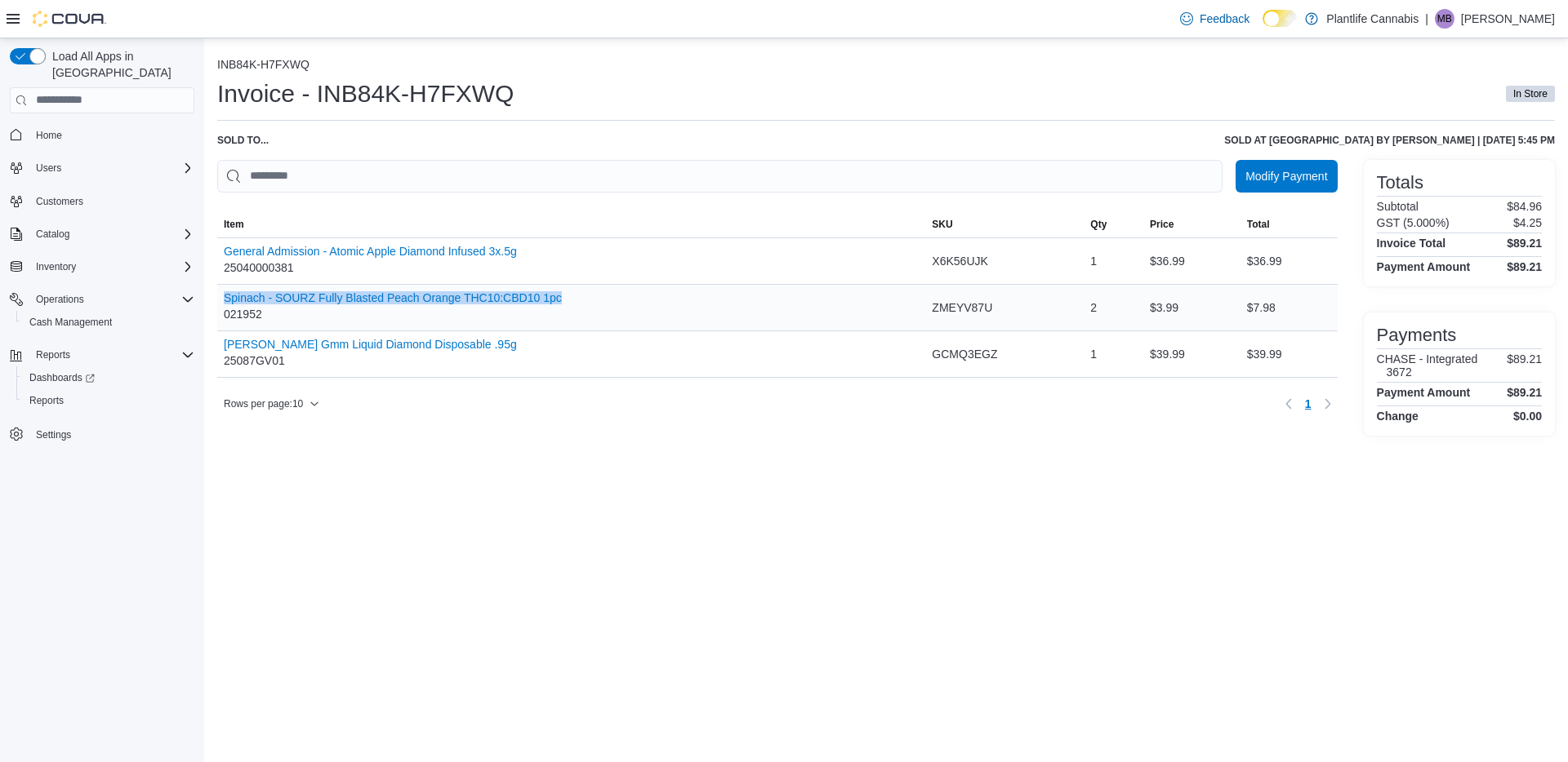
drag, startPoint x: 217, startPoint y: 298, endPoint x: 600, endPoint y: 319, distance: 383.6
click at [570, 305] on div "Spinach - SOURZ Fully Blasted Peach Orange THC10:CBD10 1pc 021952" at bounding box center [570, 307] width 708 height 45
copy button "Spinach - SOURZ Fully Blasted Peach Orange THC10:CBD10 1pc"
